Goal: Task Accomplishment & Management: Use online tool/utility

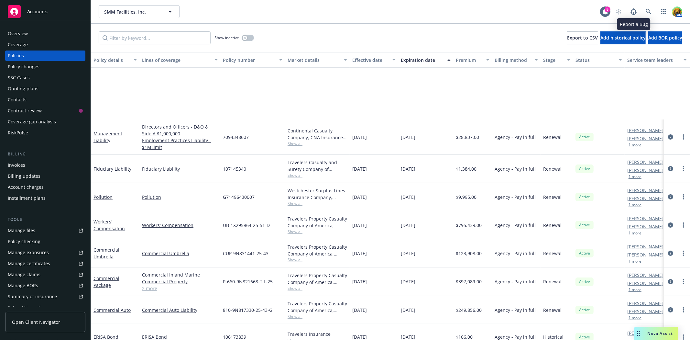
scroll to position [101, 0]
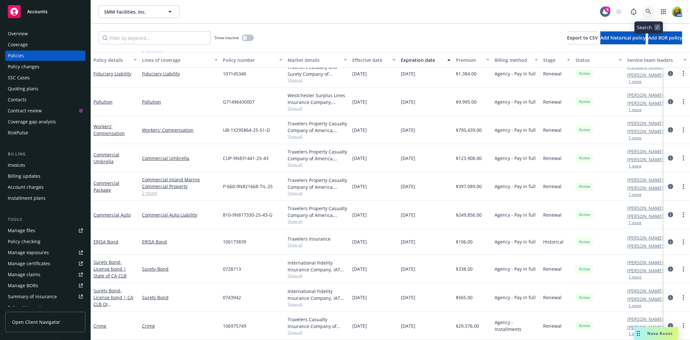
click at [647, 11] on icon at bounding box center [649, 12] width 6 height 6
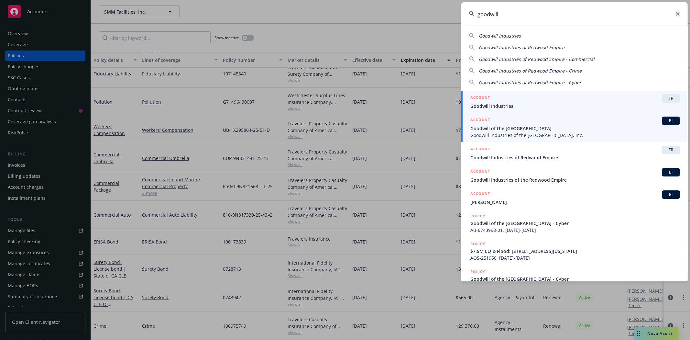
type input "goodwill"
click at [503, 125] on span "Goodwill of the [GEOGRAPHIC_DATA]" at bounding box center [575, 128] width 210 height 7
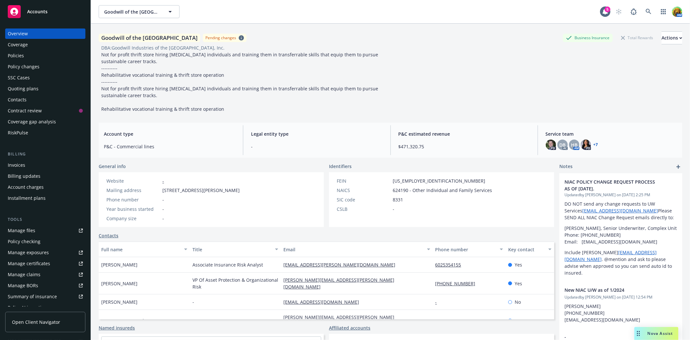
click at [27, 232] on div "Manage files" at bounding box center [21, 230] width 27 height 10
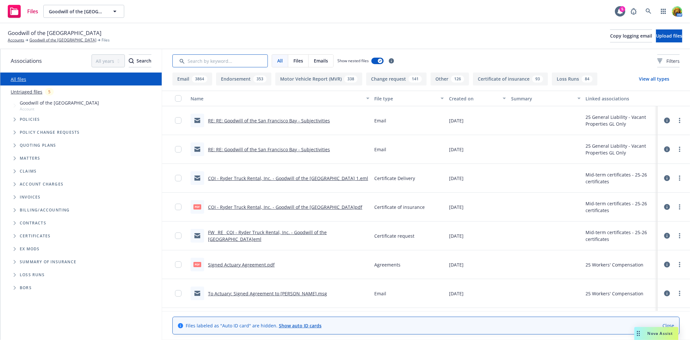
click at [248, 60] on input "Search by keyword..." at bounding box center [219, 60] width 95 height 13
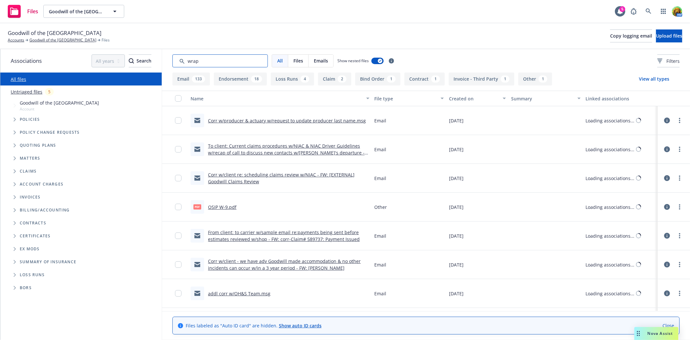
type input "wrap"
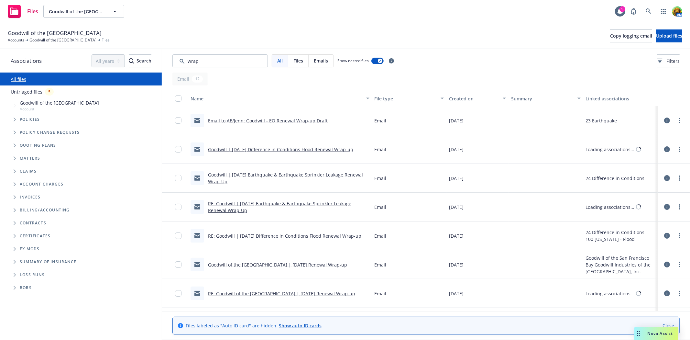
click at [296, 115] on div "Email to AE/Jenn: Goodwill - EQ Renewal Wrap-up Draft" at bounding box center [258, 121] width 137 height 14
click at [279, 148] on link "Goodwill | 3/12/2024 Difference in Conditions Flood Renewal Wrap-up" at bounding box center [280, 149] width 145 height 6
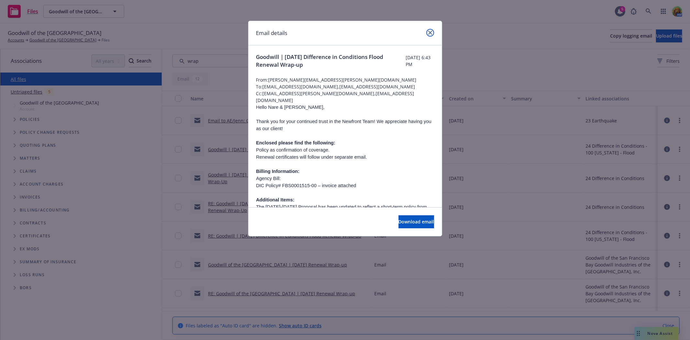
click at [432, 31] on link "close" at bounding box center [430, 33] width 8 height 8
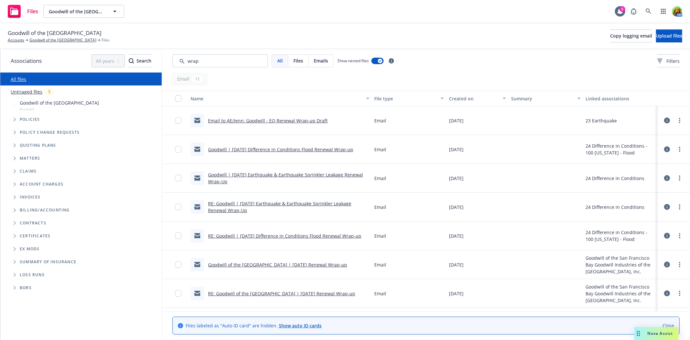
click at [451, 99] on div "Created on" at bounding box center [474, 98] width 50 height 7
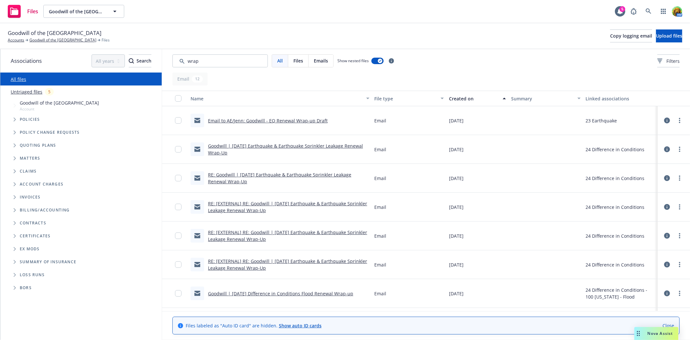
click at [451, 99] on div "Created on" at bounding box center [474, 98] width 50 height 7
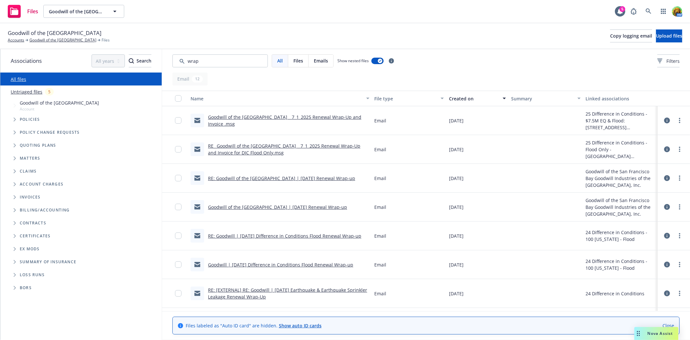
click at [299, 114] on link "Goodwill of the San Francisco Bay _ 7_1_2025 Renewal Wrap-Up and Invoice .msg" at bounding box center [284, 120] width 153 height 13
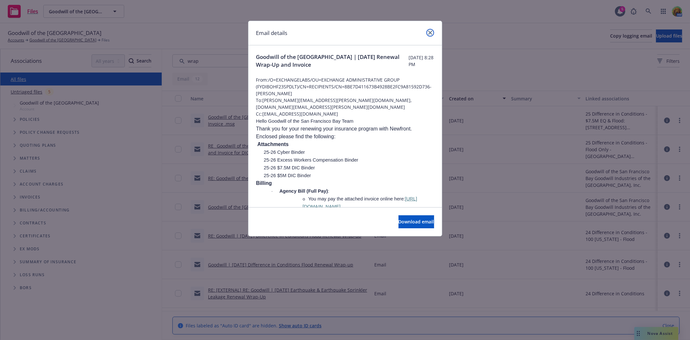
click at [431, 32] on icon "close" at bounding box center [430, 33] width 4 height 4
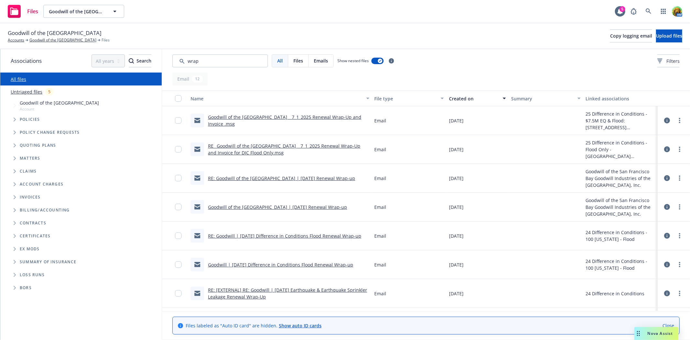
click at [280, 178] on link "RE: Goodwill of the San Francisco Bay | 7/1/2024 Renewal Wrap-up" at bounding box center [281, 178] width 147 height 6
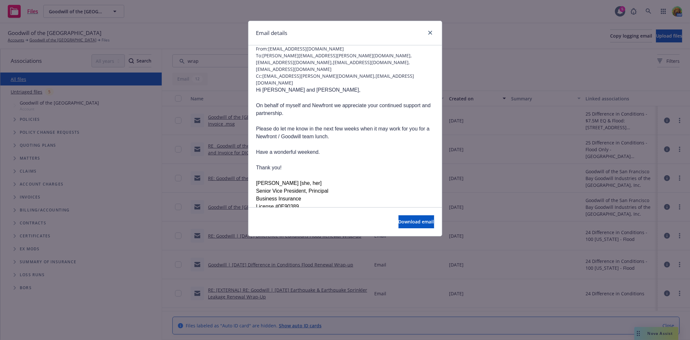
scroll to position [72, 0]
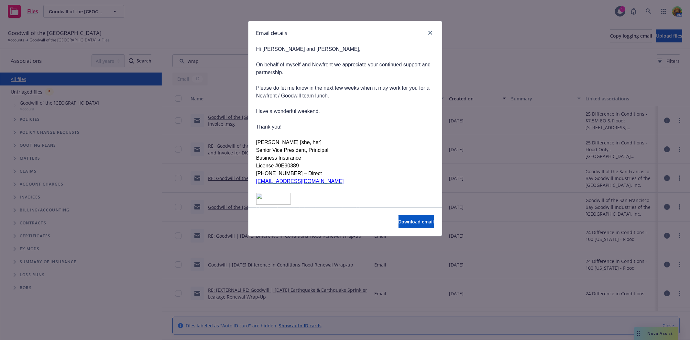
click at [434, 32] on div at bounding box center [429, 33] width 10 height 8
click at [430, 33] on icon "close" at bounding box center [430, 33] width 4 height 4
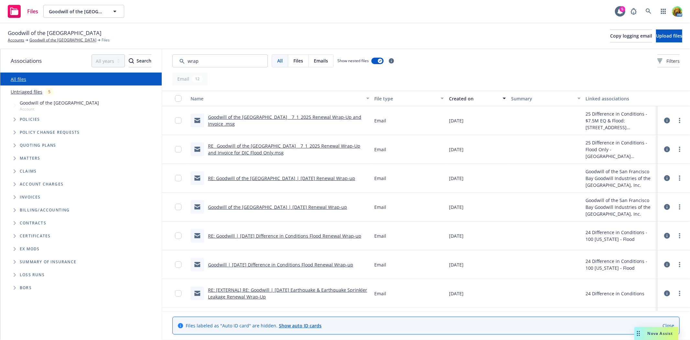
click at [55, 118] on div "Policies" at bounding box center [84, 119] width 155 height 13
click at [38, 122] on div "Policies" at bounding box center [84, 119] width 155 height 13
click at [30, 117] on span "Policies" at bounding box center [30, 119] width 20 height 4
click at [16, 119] on icon "Tree Example" at bounding box center [15, 119] width 3 height 4
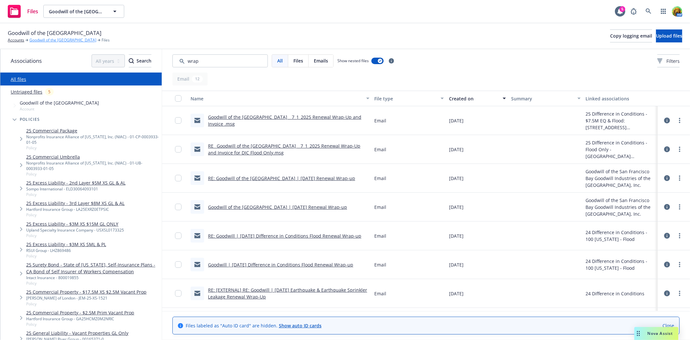
click at [60, 40] on link "Goodwill of the [GEOGRAPHIC_DATA]" at bounding box center [62, 40] width 67 height 6
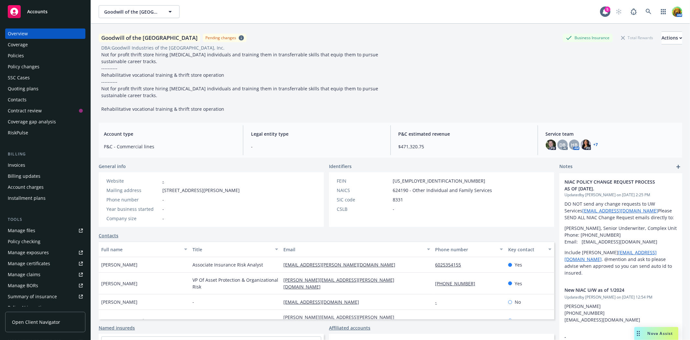
click at [25, 55] on div "Policies" at bounding box center [45, 55] width 75 height 10
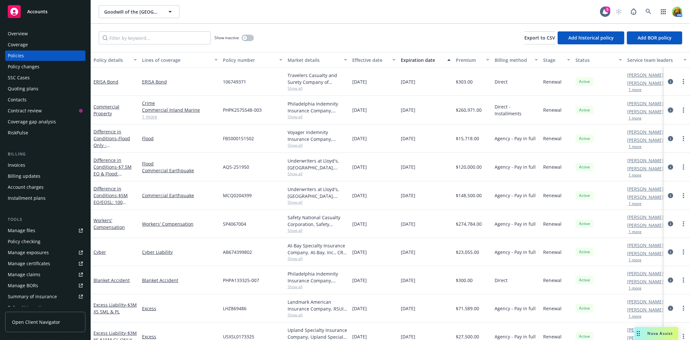
click at [668, 111] on icon "circleInformation" at bounding box center [670, 109] width 5 height 5
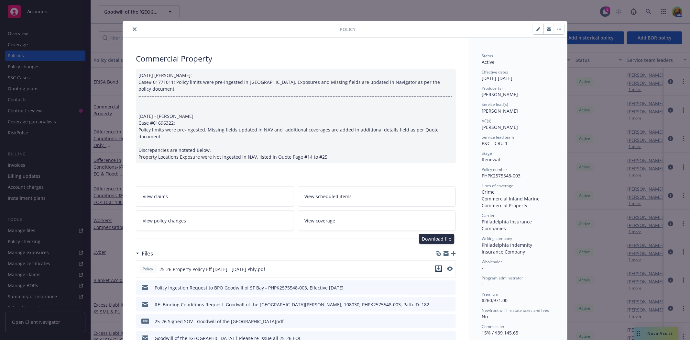
click at [436, 266] on icon "download file" at bounding box center [438, 268] width 5 height 5
click at [134, 30] on button "close" at bounding box center [135, 29] width 8 height 8
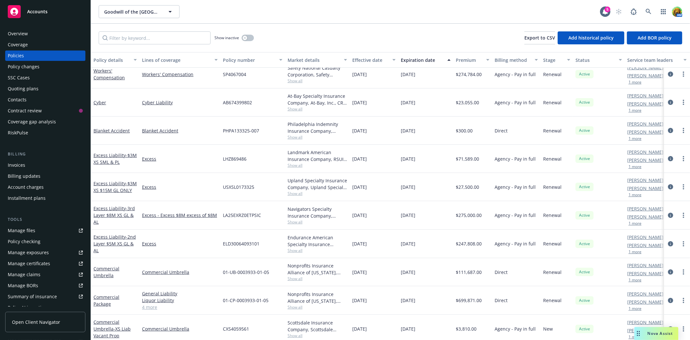
scroll to position [144, 0]
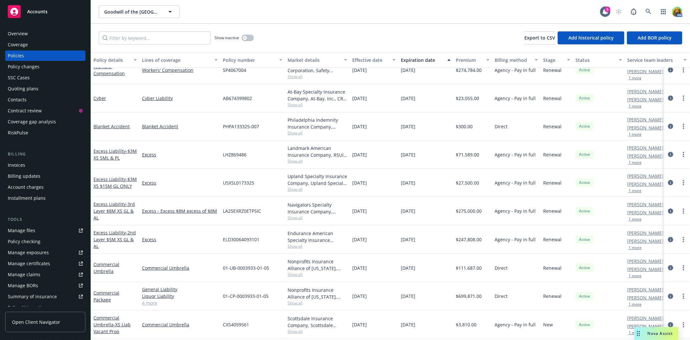
click at [668, 241] on icon "circleInformation" at bounding box center [670, 239] width 5 height 5
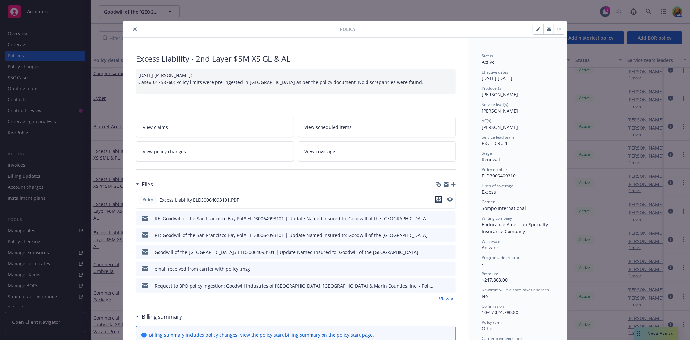
click at [437, 199] on icon "download file" at bounding box center [439, 199] width 4 height 4
click at [131, 31] on button "close" at bounding box center [135, 29] width 8 height 8
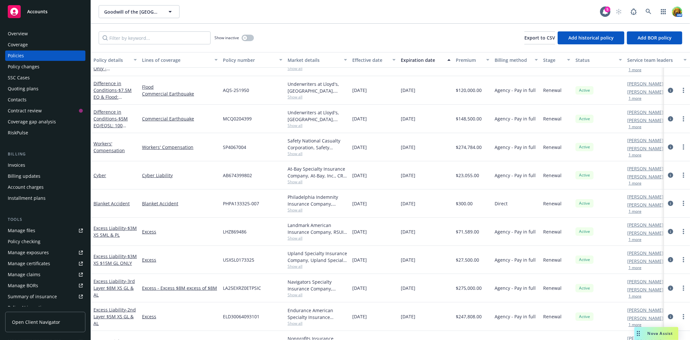
scroll to position [108, 0]
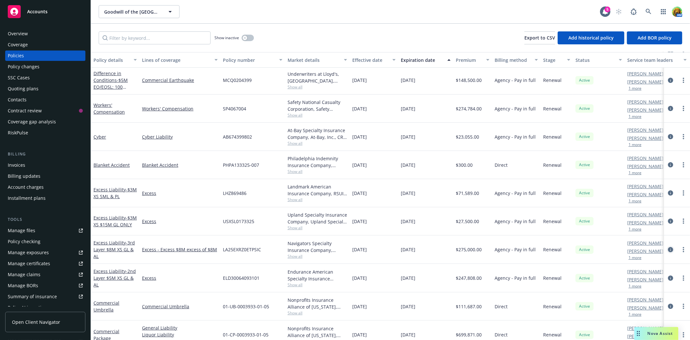
click at [668, 251] on icon "circleInformation" at bounding box center [670, 249] width 5 height 5
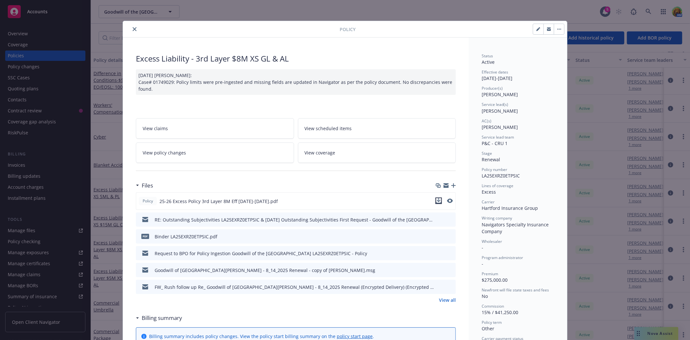
click at [437, 201] on icon "download file" at bounding box center [439, 200] width 4 height 4
click at [133, 28] on icon "close" at bounding box center [135, 29] width 4 height 4
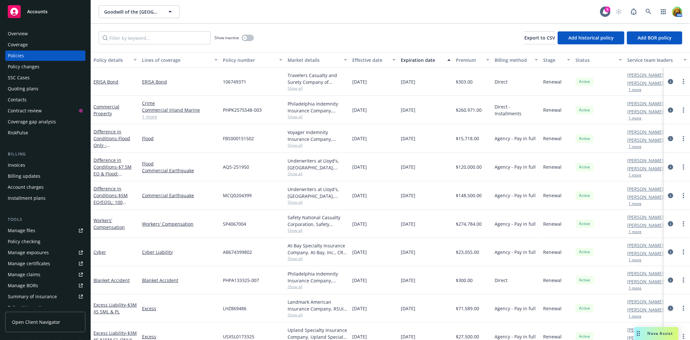
click at [668, 309] on icon "circleInformation" at bounding box center [670, 307] width 5 height 5
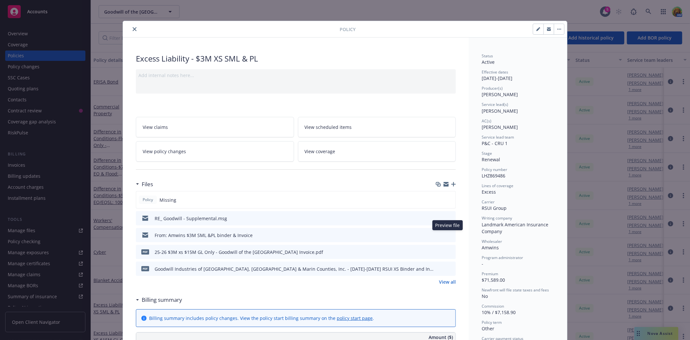
click at [448, 234] on icon "preview file" at bounding box center [450, 234] width 6 height 5
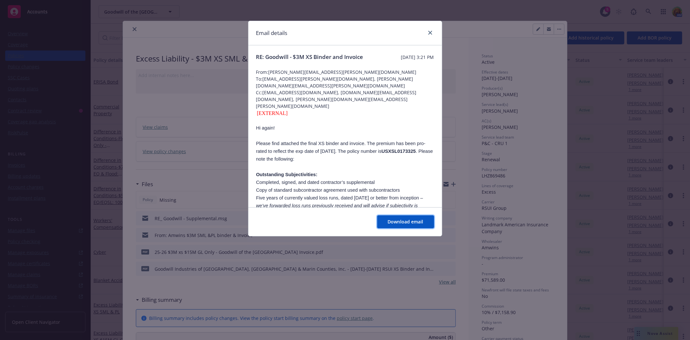
drag, startPoint x: 405, startPoint y: 224, endPoint x: 371, endPoint y: 179, distance: 56.3
click at [371, 179] on div "Email details RE: Goodwill - $3M XS Binder and Invoice Monday, August 18, 2025 …" at bounding box center [345, 128] width 194 height 215
click at [424, 33] on div at bounding box center [429, 33] width 10 height 8
click at [429, 32] on icon "close" at bounding box center [430, 33] width 4 height 4
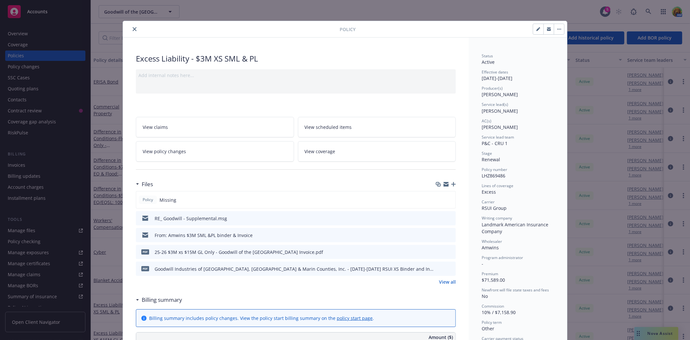
click at [133, 29] on icon "close" at bounding box center [135, 29] width 4 height 4
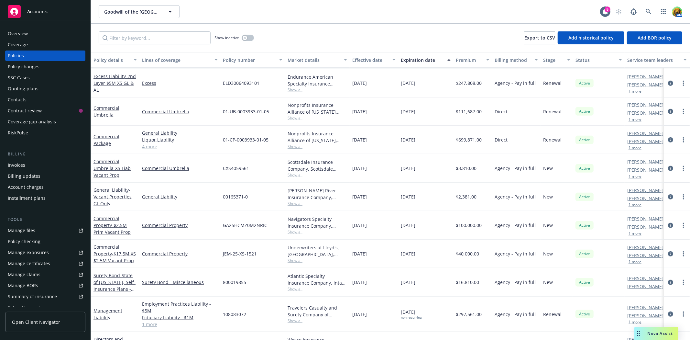
scroll to position [287, 0]
click at [668, 253] on icon "circleInformation" at bounding box center [670, 252] width 5 height 5
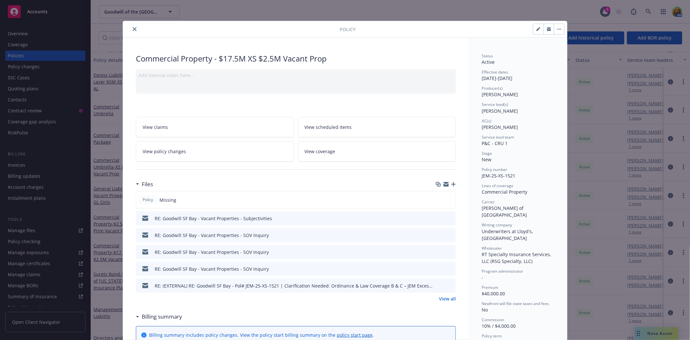
click at [133, 30] on icon "close" at bounding box center [135, 29] width 4 height 4
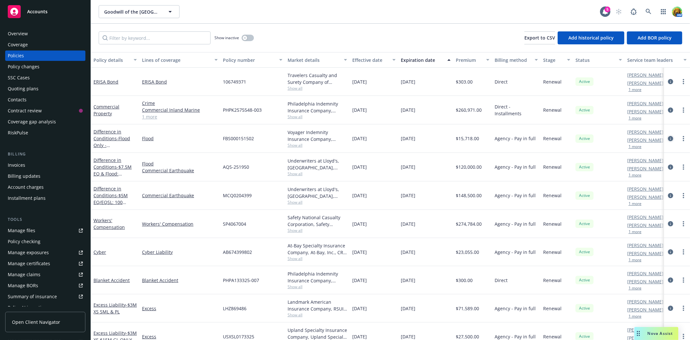
click at [668, 137] on icon "circleInformation" at bounding box center [670, 138] width 5 height 5
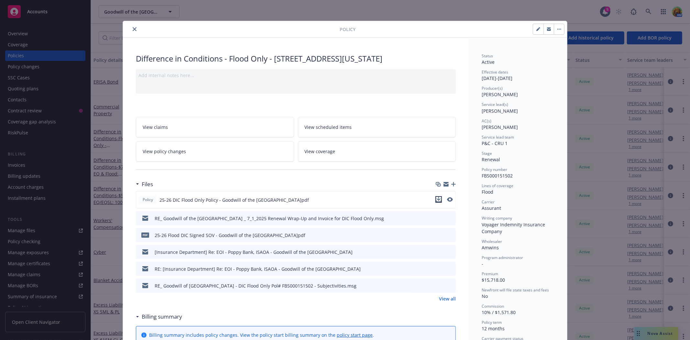
click at [437, 197] on icon "download file" at bounding box center [438, 199] width 5 height 5
click at [133, 29] on icon "close" at bounding box center [135, 29] width 4 height 4
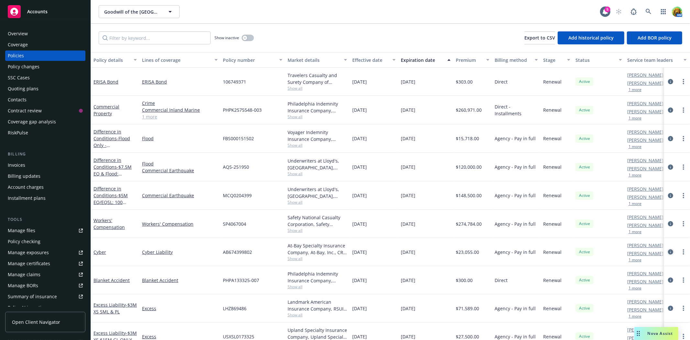
click at [668, 250] on icon "circleInformation" at bounding box center [670, 251] width 5 height 5
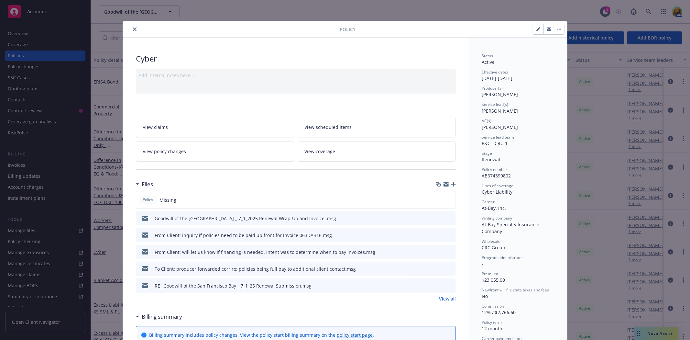
click at [133, 29] on icon "close" at bounding box center [135, 29] width 4 height 4
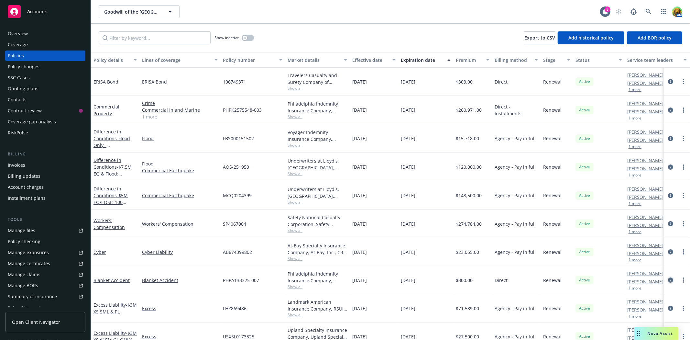
click at [668, 280] on icon "circleInformation" at bounding box center [670, 279] width 5 height 5
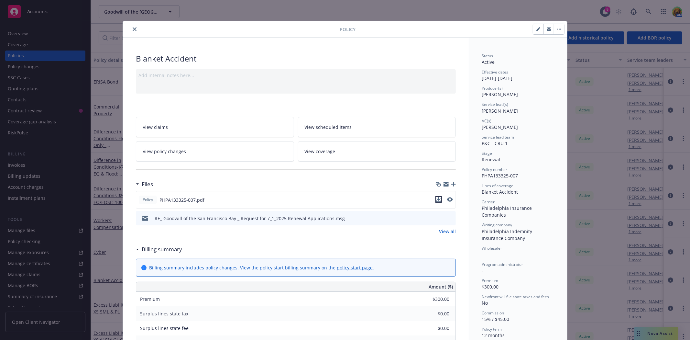
click at [437, 200] on icon "download file" at bounding box center [439, 199] width 4 height 4
click at [133, 30] on icon "close" at bounding box center [135, 29] width 4 height 4
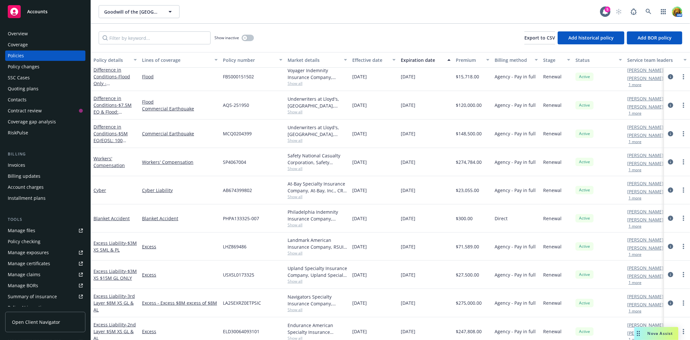
scroll to position [58, 0]
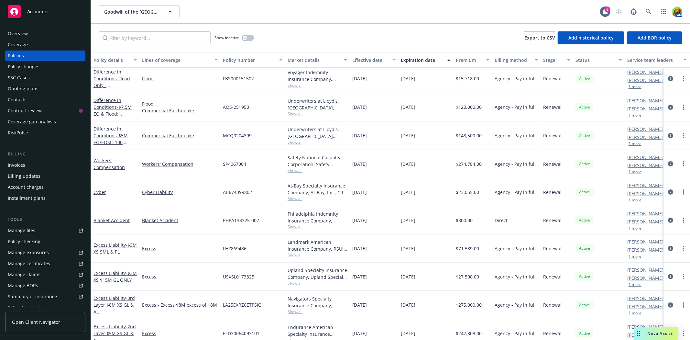
click at [668, 164] on icon "circleInformation" at bounding box center [670, 163] width 5 height 5
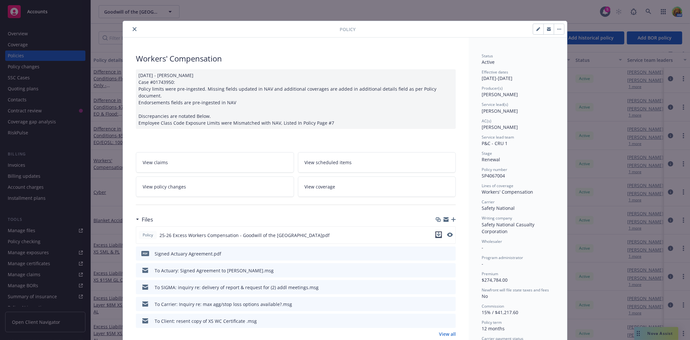
click at [437, 232] on icon "download file" at bounding box center [439, 234] width 4 height 4
click at [133, 28] on icon "close" at bounding box center [135, 29] width 4 height 4
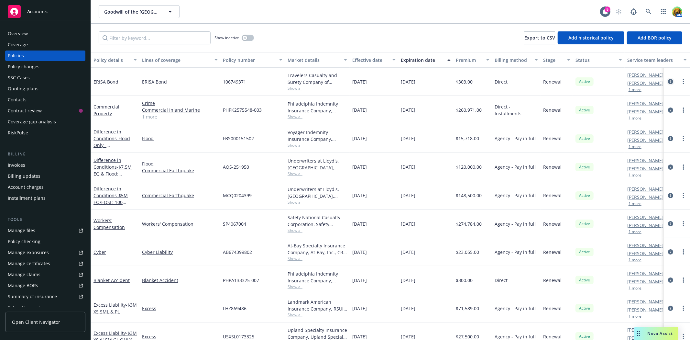
click at [668, 83] on icon "circleInformation" at bounding box center [670, 81] width 5 height 5
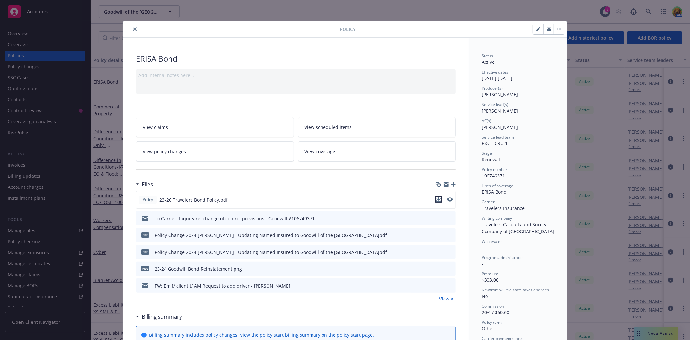
click at [436, 199] on icon "download file" at bounding box center [438, 199] width 5 height 5
click at [132, 31] on button "close" at bounding box center [135, 29] width 8 height 8
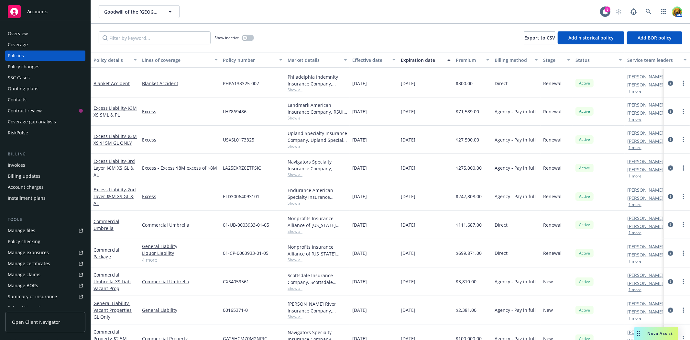
scroll to position [215, 0]
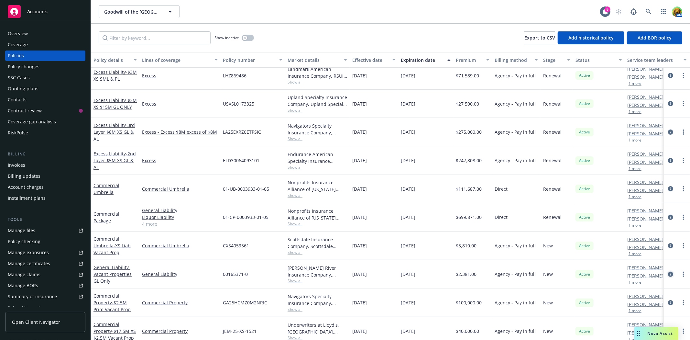
click at [668, 274] on icon "circleInformation" at bounding box center [670, 273] width 5 height 5
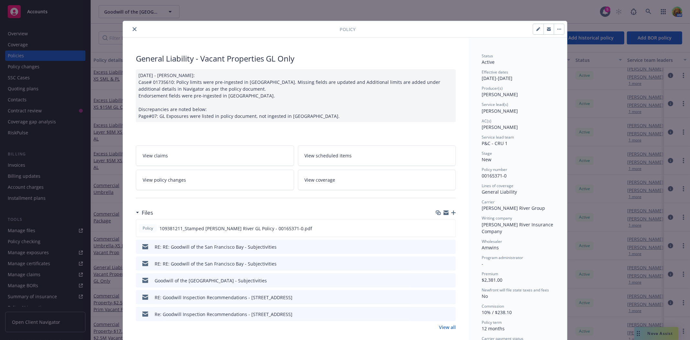
click at [133, 29] on icon "close" at bounding box center [135, 29] width 4 height 4
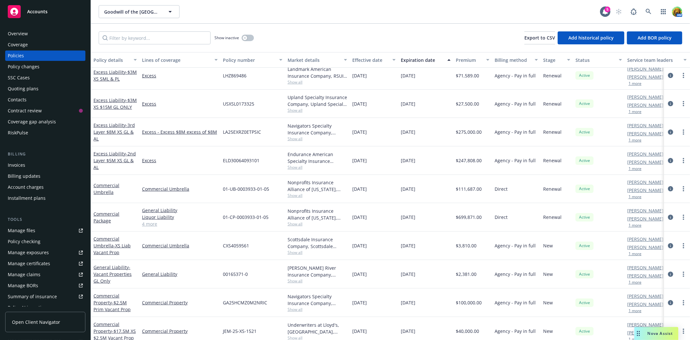
click at [39, 230] on link "Manage files" at bounding box center [45, 230] width 80 height 10
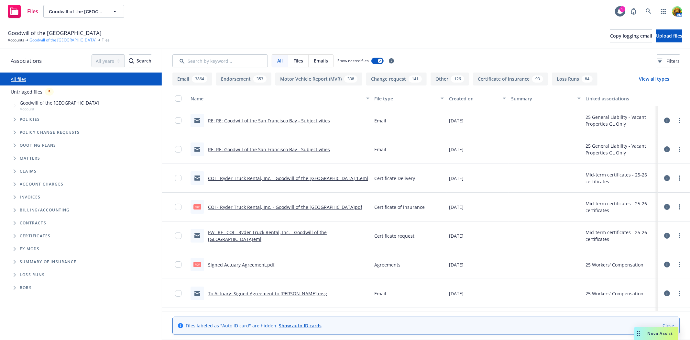
click at [49, 39] on link "Goodwill of the [GEOGRAPHIC_DATA]" at bounding box center [62, 40] width 67 height 6
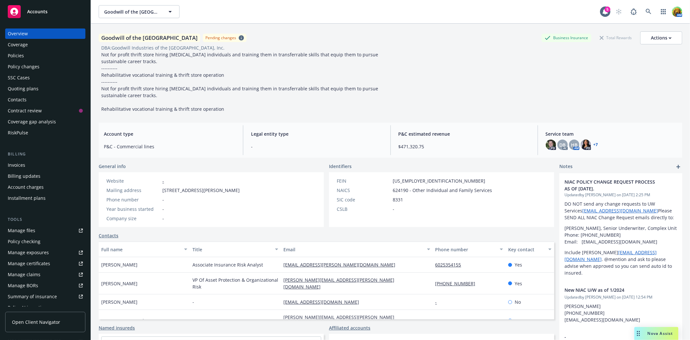
click at [28, 65] on div "Policy changes" at bounding box center [24, 66] width 32 height 10
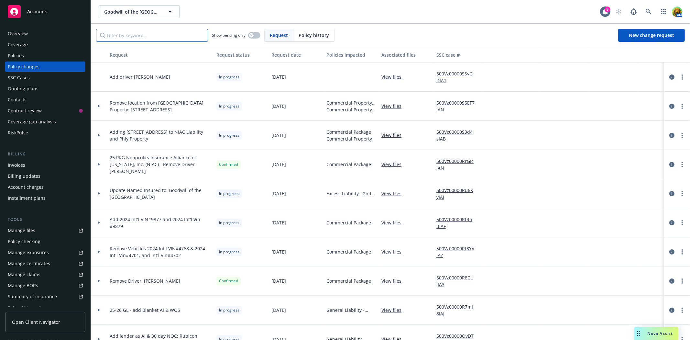
drag, startPoint x: 135, startPoint y: 33, endPoint x: 158, endPoint y: 45, distance: 26.5
click at [135, 33] on input "Filter by keyword..." at bounding box center [152, 35] width 112 height 13
click at [388, 250] on link "View files" at bounding box center [393, 251] width 25 height 7
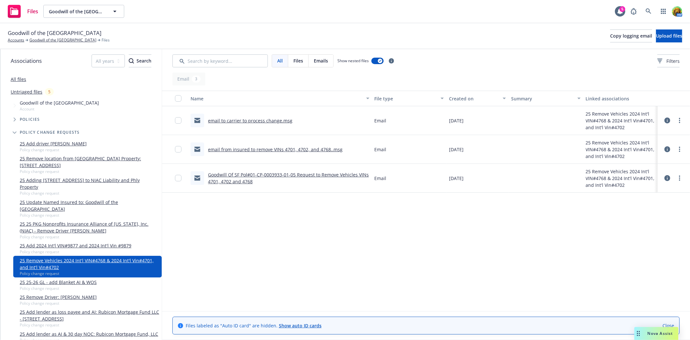
click at [235, 172] on link "Goodwill Of SF Pol#01-CP-0003933-01-05 Request to Remove Vehicles VINs 4701, 47…" at bounding box center [288, 177] width 161 height 13
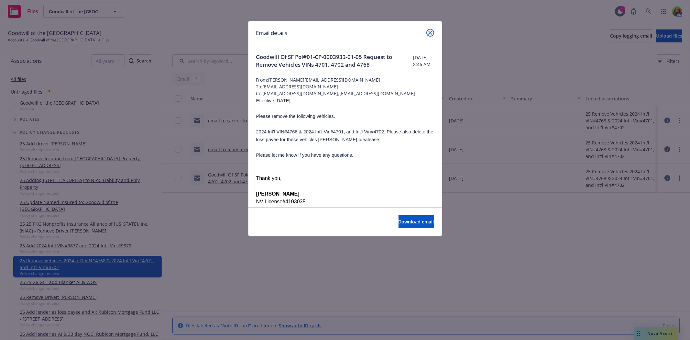
click at [430, 33] on icon "close" at bounding box center [430, 33] width 4 height 4
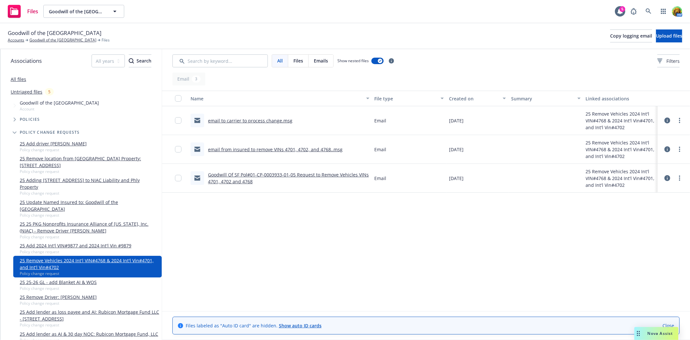
click at [260, 147] on link "email from insured to remove VINs 4701, 4702, and 4768..msg" at bounding box center [275, 149] width 135 height 6
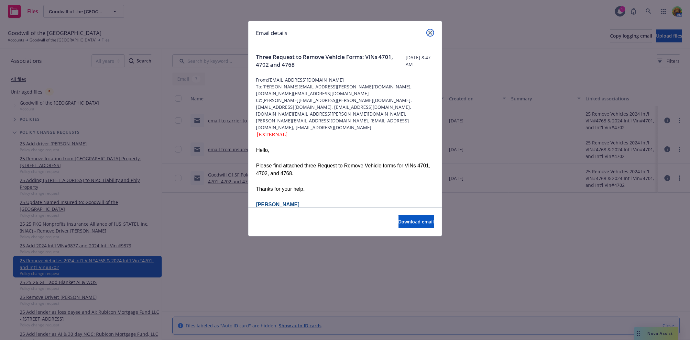
click at [431, 34] on icon "close" at bounding box center [430, 33] width 4 height 4
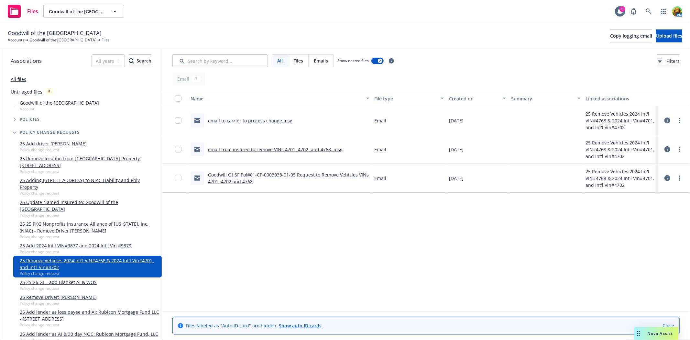
click at [241, 118] on link "email to carrier to process change.msg" at bounding box center [250, 120] width 84 height 6
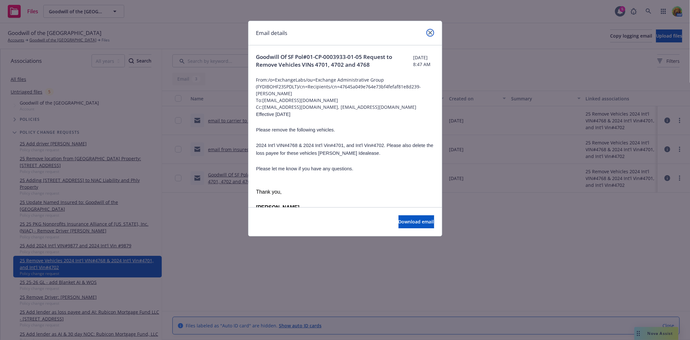
click at [428, 32] on icon "close" at bounding box center [430, 33] width 4 height 4
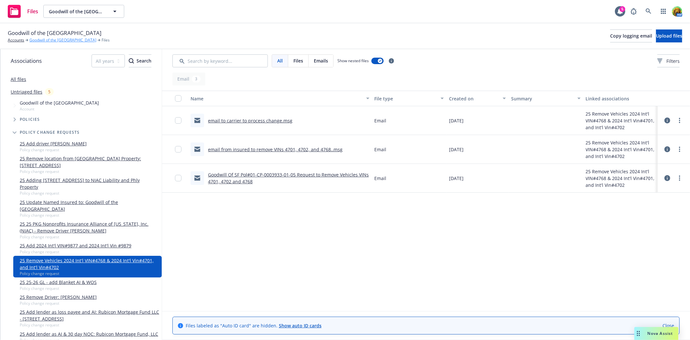
click at [75, 39] on link "Goodwill of the [GEOGRAPHIC_DATA]" at bounding box center [62, 40] width 67 height 6
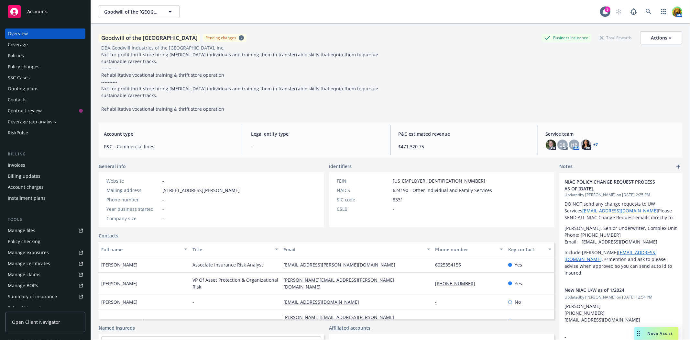
click at [22, 63] on div "Policy changes" at bounding box center [24, 66] width 32 height 10
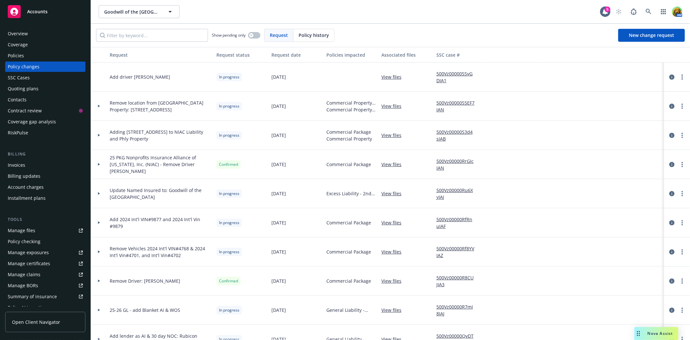
click at [445, 247] on link "500Vz00000Rf8YVIAZ" at bounding box center [457, 252] width 43 height 14
